Goal: Task Accomplishment & Management: Use online tool/utility

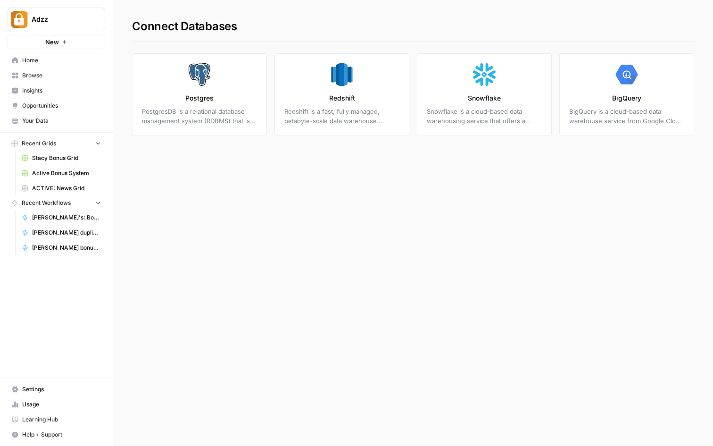
click at [612, 80] on link "BigQuery BigQuery is a cloud-based data warehouse service from Google Cloud Pla…" at bounding box center [626, 94] width 135 height 82
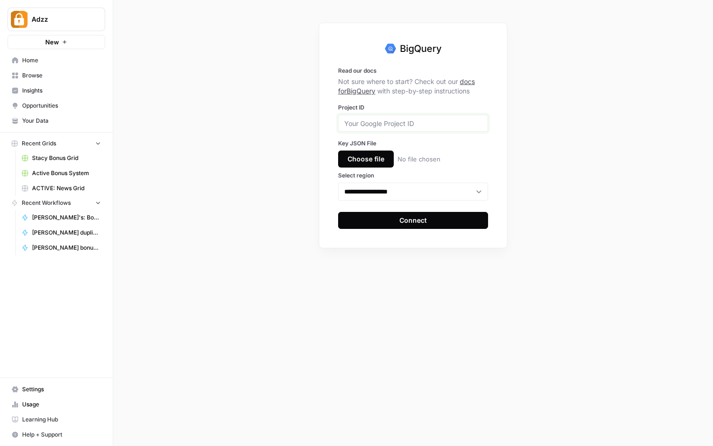
click at [370, 126] on input "Project ID" at bounding box center [413, 123] width 138 height 8
click at [475, 83] on link "docs for BigQuery" at bounding box center [406, 85] width 137 height 17
click at [374, 120] on input "Project ID" at bounding box center [413, 123] width 138 height 8
paste input "steel-ace-365413"
type input "steel-ace-365413"
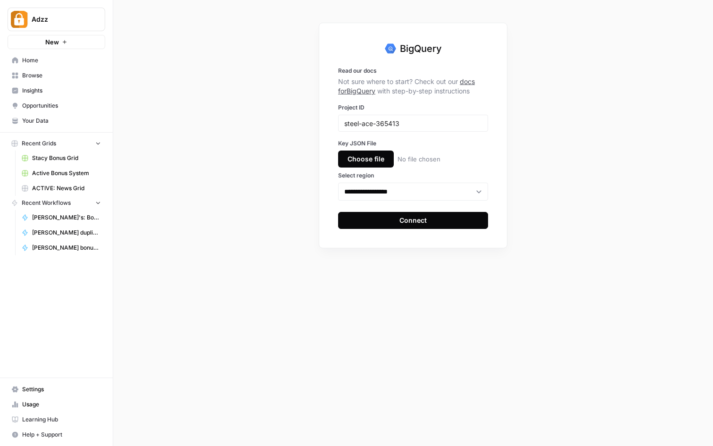
click at [365, 160] on div "Choose file" at bounding box center [366, 158] width 56 height 17
click at [0, 0] on input "Choose file No file chosen" at bounding box center [0, 0] width 0 height 0
click at [423, 195] on select "**********" at bounding box center [413, 192] width 150 height 18
select select "**"
click at [338, 183] on select "**********" at bounding box center [413, 192] width 150 height 18
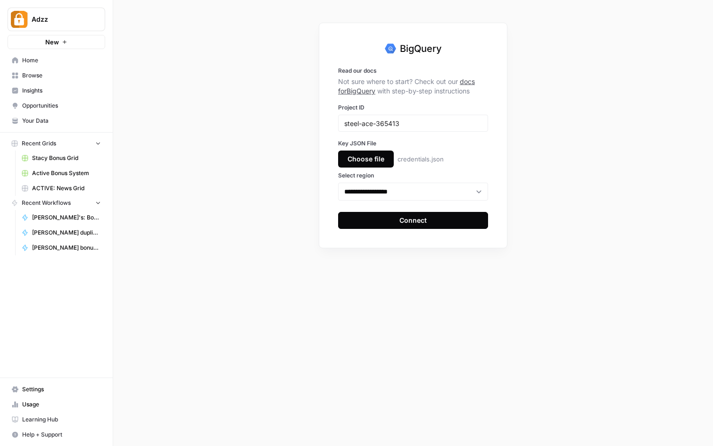
click at [416, 220] on div "Connect" at bounding box center [412, 220] width 27 height 9
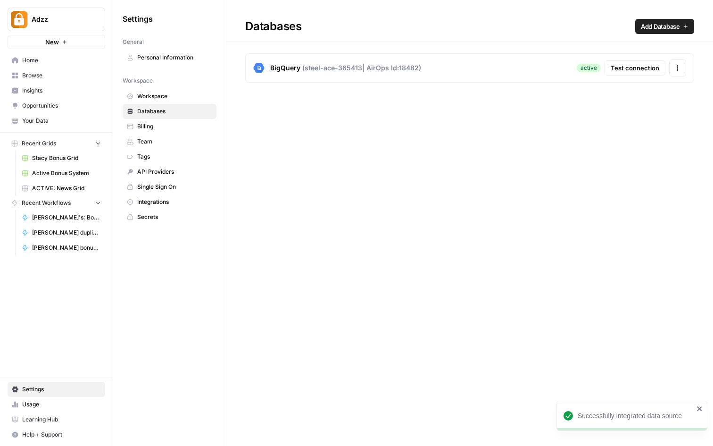
click at [633, 74] on button "Test connection" at bounding box center [635, 67] width 61 height 15
click at [678, 66] on icon "button" at bounding box center [677, 65] width 1 height 1
click at [443, 202] on div "Databases Add Database BigQuery ( steel-ace-365413 | AirOps Id: 18482 ) active …" at bounding box center [469, 223] width 487 height 446
click at [141, 216] on span "Secrets" at bounding box center [174, 217] width 75 height 8
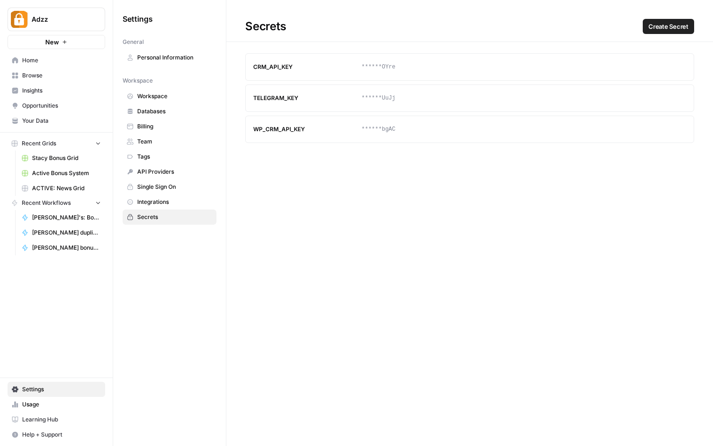
click at [673, 23] on span "Create Secret" at bounding box center [668, 26] width 40 height 9
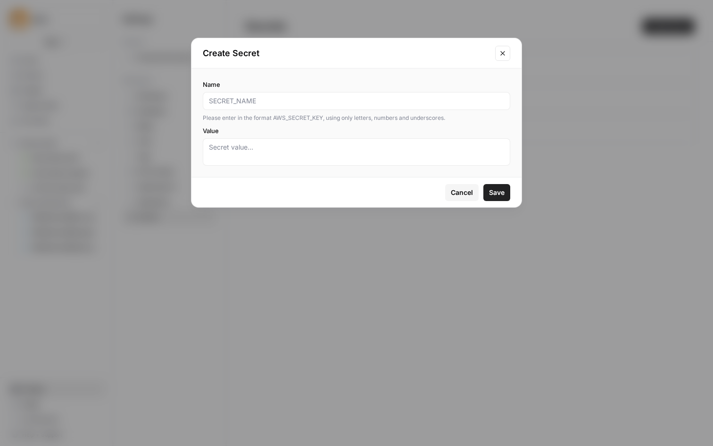
click at [292, 102] on input "Name" at bounding box center [356, 100] width 295 height 9
click at [272, 142] on textarea "Value" at bounding box center [356, 151] width 295 height 19
click at [455, 189] on span "Cancel" at bounding box center [462, 192] width 22 height 9
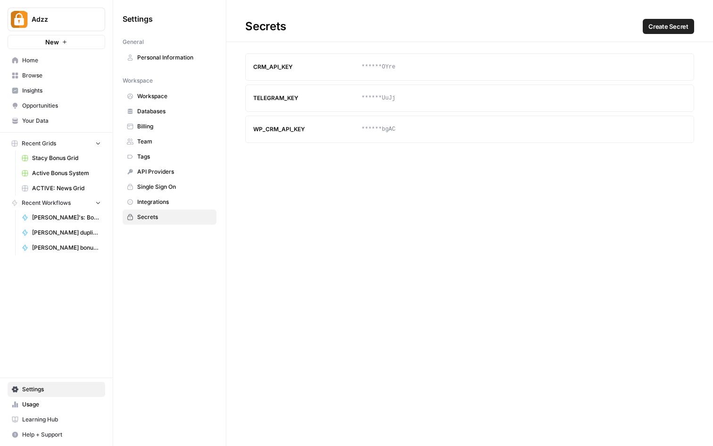
click at [47, 77] on span "Browse" at bounding box center [61, 75] width 79 height 8
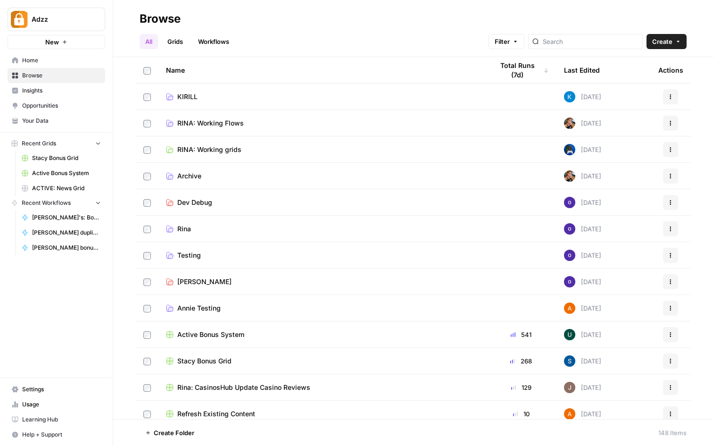
click at [35, 60] on span "Home" at bounding box center [61, 60] width 79 height 8
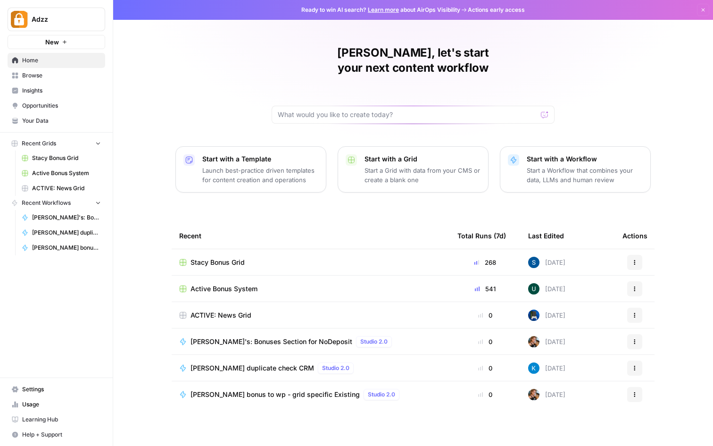
click at [42, 121] on span "Your Data" at bounding box center [61, 120] width 79 height 8
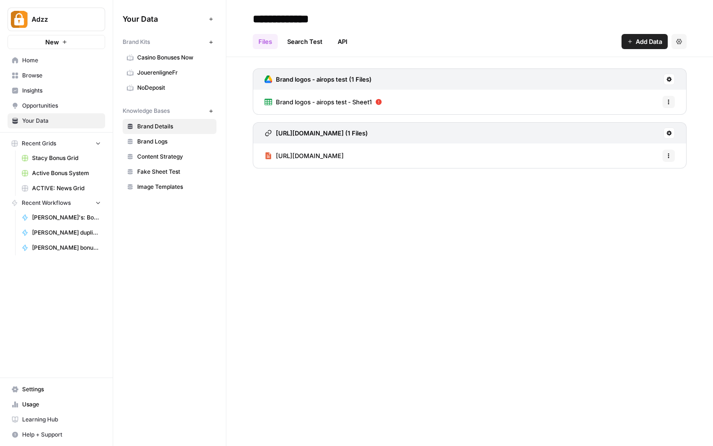
click at [41, 79] on span "Browse" at bounding box center [61, 75] width 79 height 8
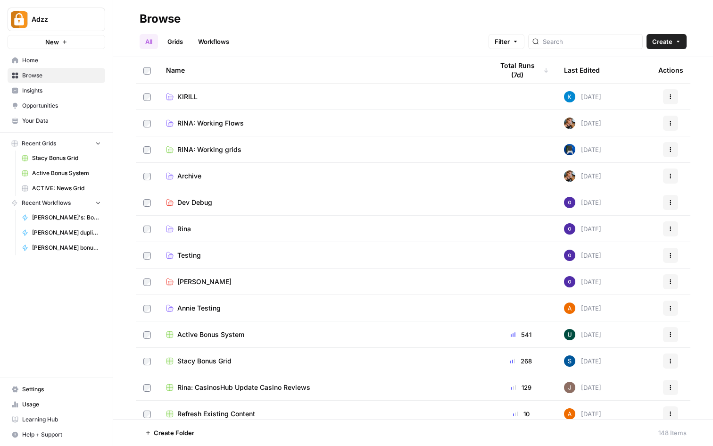
click at [43, 385] on span "Settings" at bounding box center [61, 389] width 79 height 8
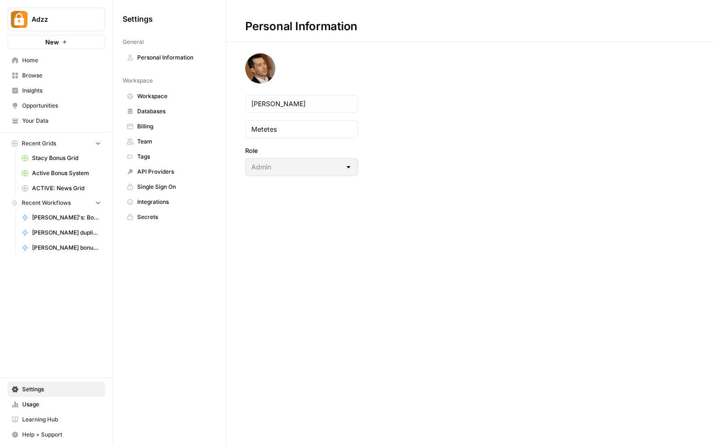
click at [154, 112] on span "Databases" at bounding box center [174, 111] width 75 height 8
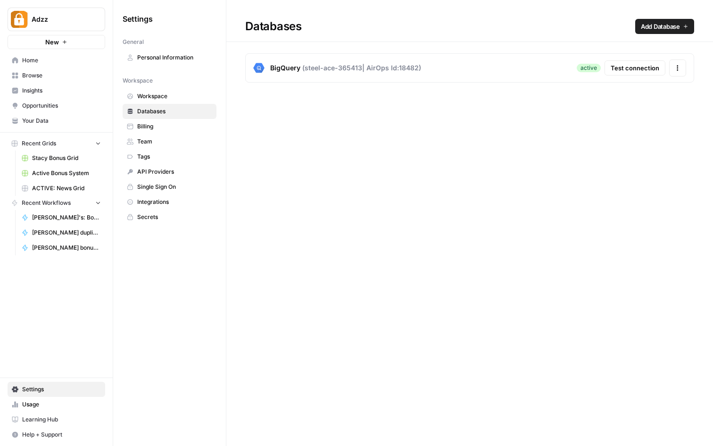
click at [372, 65] on span "( steel-ace-365413 | AirOps Id: 18482 )" at bounding box center [361, 67] width 119 height 9
